Goal: Task Accomplishment & Management: Use online tool/utility

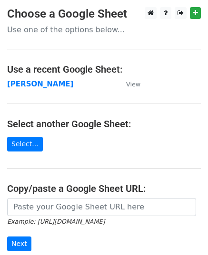
click at [21, 89] on td "[PERSON_NAME]" at bounding box center [61, 84] width 109 height 11
click at [24, 86] on strong "[PERSON_NAME]" at bounding box center [40, 84] width 66 height 9
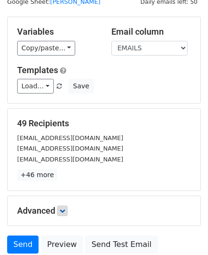
scroll to position [95, 0]
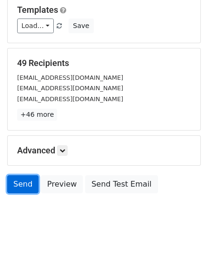
click at [27, 189] on link "Send" at bounding box center [22, 184] width 31 height 18
